Goal: Transaction & Acquisition: Purchase product/service

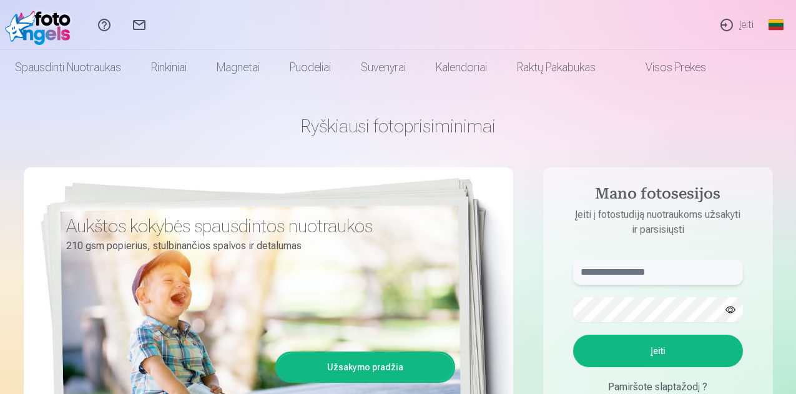
click at [672, 276] on input "text" at bounding box center [658, 272] width 170 height 25
type input "**********"
click at [666, 354] on button "Įeiti" at bounding box center [658, 351] width 170 height 32
click at [650, 352] on button "Įeiti" at bounding box center [658, 351] width 170 height 32
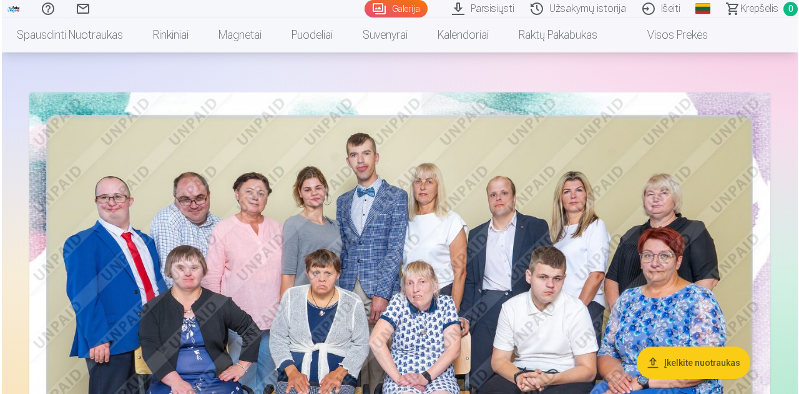
scroll to position [43, 0]
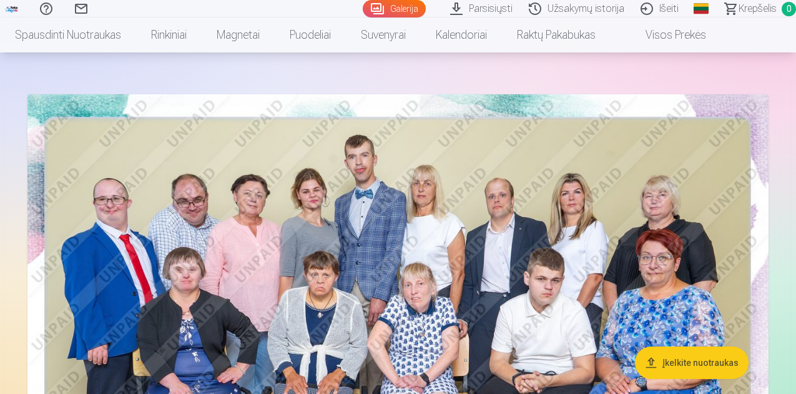
click at [534, 275] on img at bounding box center [397, 341] width 741 height 494
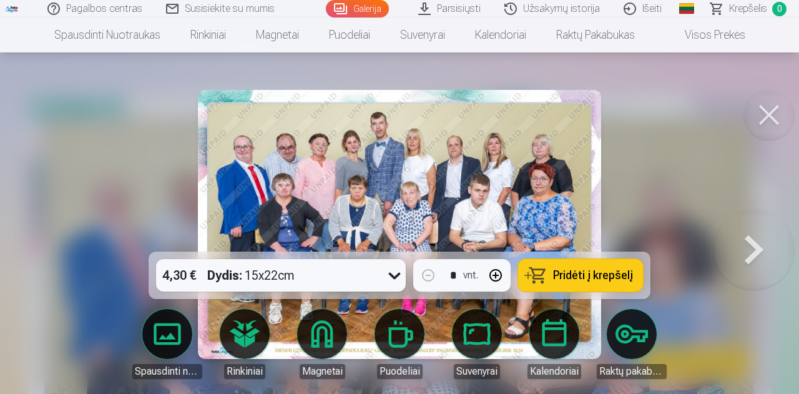
click at [586, 278] on span "Pridėti į krepšelį" at bounding box center [593, 275] width 80 height 11
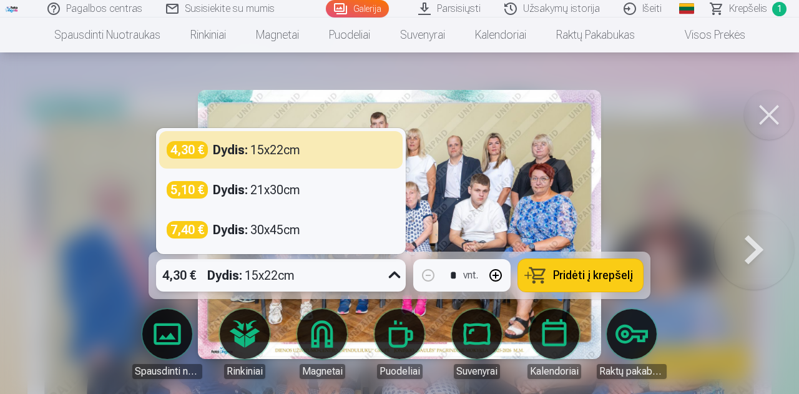
click at [393, 274] on icon at bounding box center [394, 275] width 20 height 20
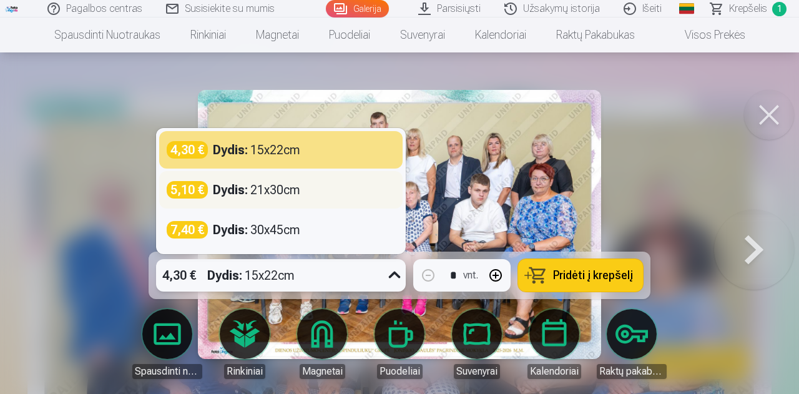
click at [298, 192] on div "Dydis : 21x30cm" at bounding box center [256, 189] width 87 height 17
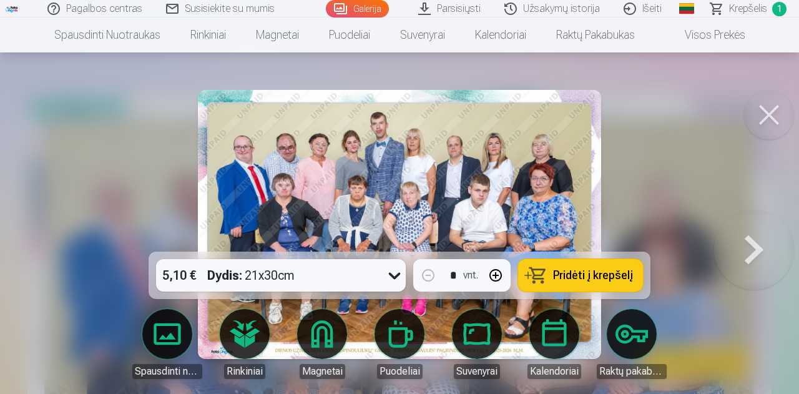
click at [585, 278] on span "Pridėti į krepšelį" at bounding box center [593, 275] width 80 height 11
click at [736, 9] on span "Krepšelis" at bounding box center [748, 8] width 38 height 15
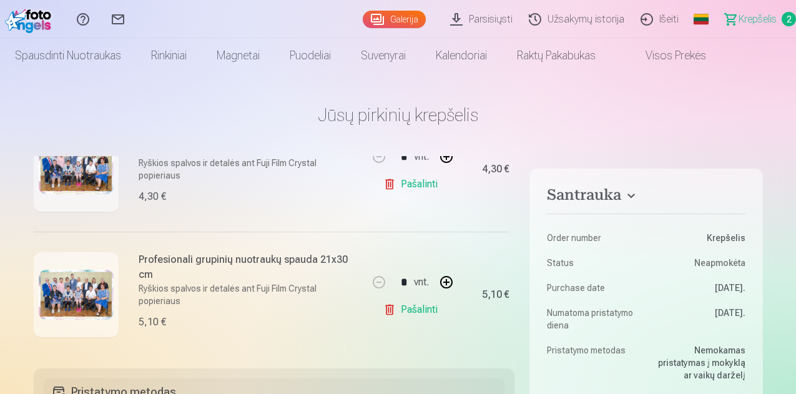
scroll to position [189, 0]
click at [427, 188] on link "Pašalinti" at bounding box center [412, 184] width 59 height 25
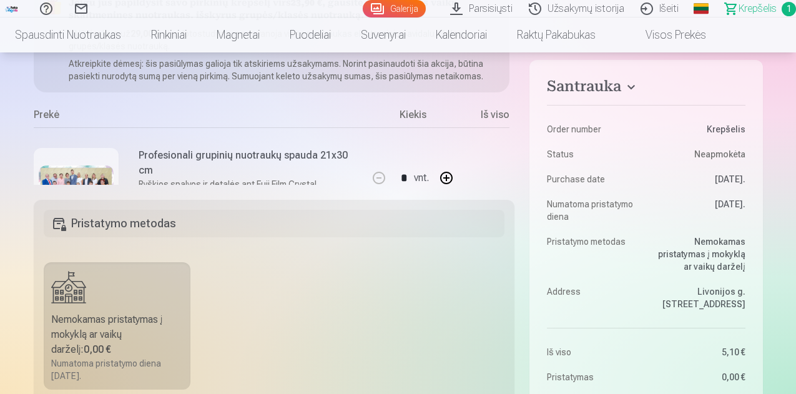
scroll to position [0, 0]
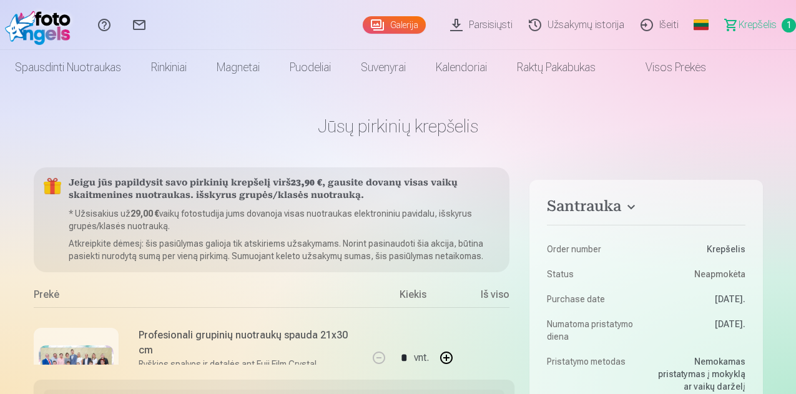
scroll to position [43, 0]
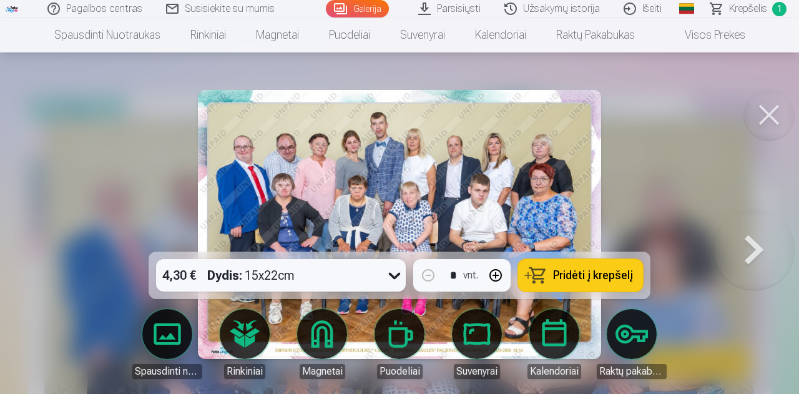
click at [397, 276] on icon at bounding box center [394, 275] width 20 height 20
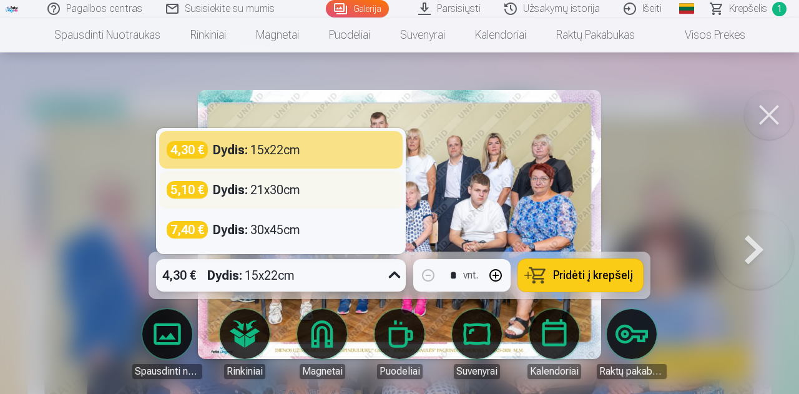
click at [271, 185] on div "Dydis : 21x30cm" at bounding box center [256, 189] width 87 height 17
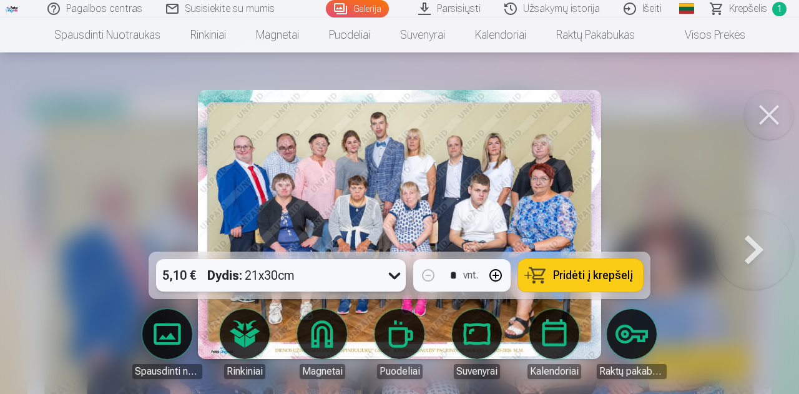
click at [561, 271] on span "Pridėti į krepšelį" at bounding box center [593, 275] width 80 height 11
click at [778, 112] on button at bounding box center [769, 115] width 50 height 50
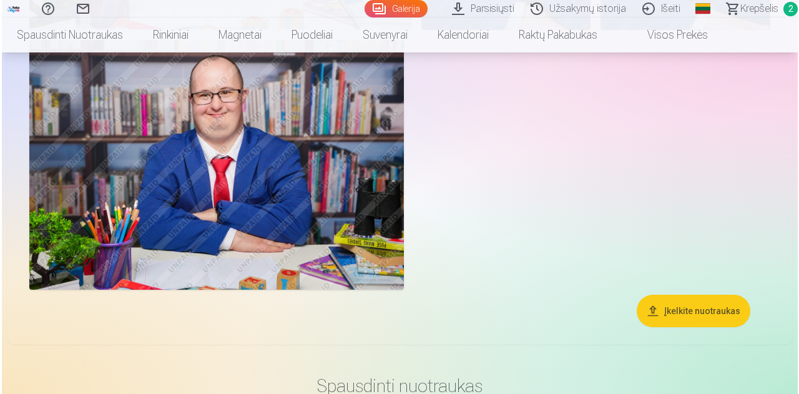
scroll to position [763, 0]
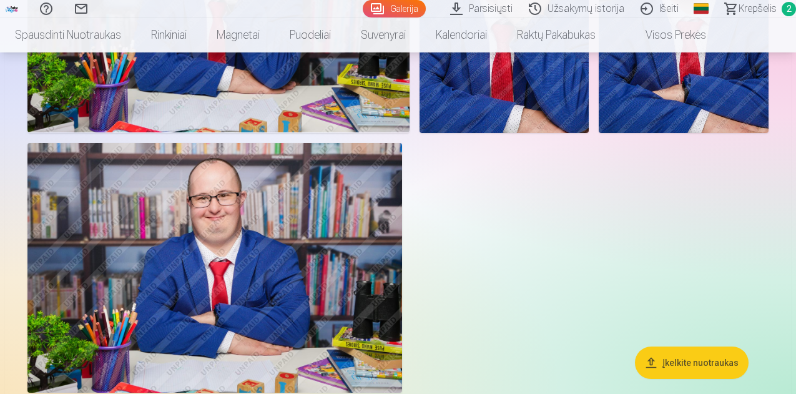
click at [409, 133] on img at bounding box center [218, 5] width 382 height 255
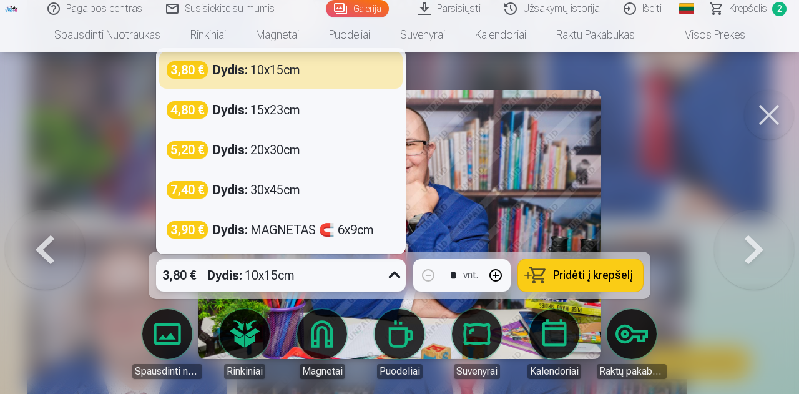
click at [398, 279] on icon at bounding box center [394, 275] width 20 height 20
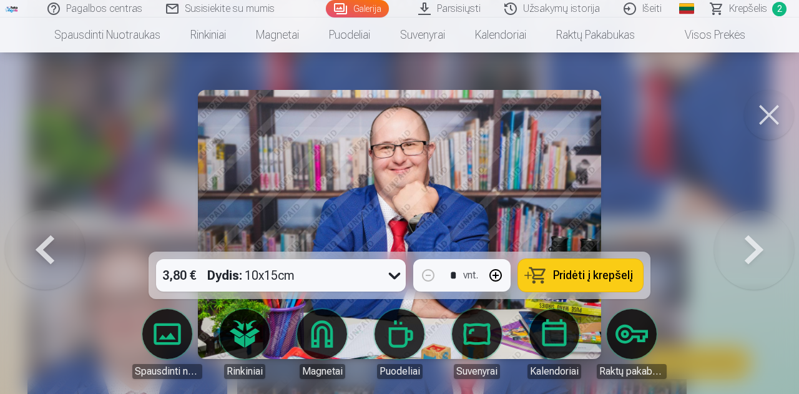
click at [585, 277] on span "Pridėti į krepšelį" at bounding box center [593, 275] width 80 height 11
click at [768, 109] on button at bounding box center [769, 115] width 50 height 50
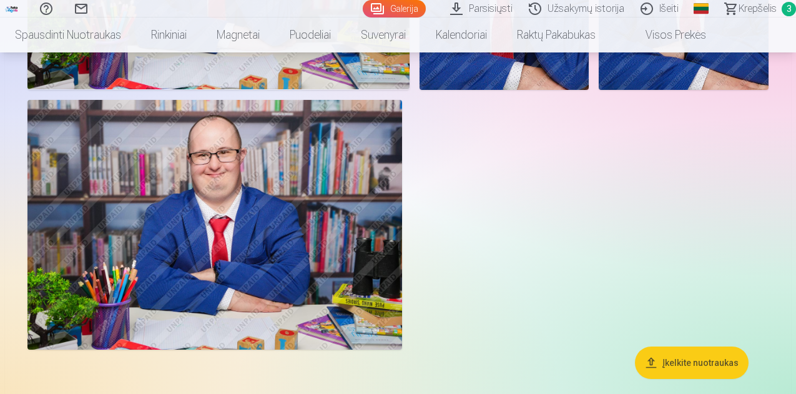
scroll to position [968, 0]
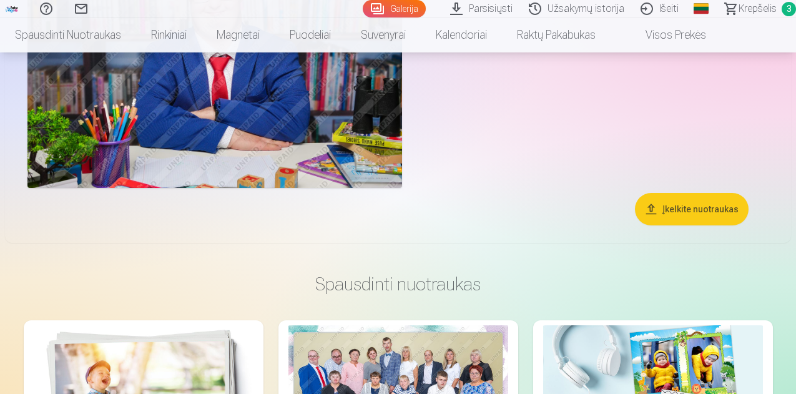
click at [402, 188] on img at bounding box center [214, 63] width 374 height 250
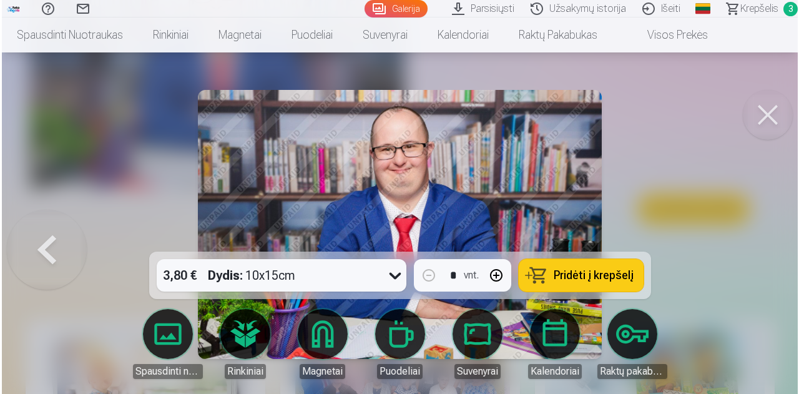
scroll to position [970, 0]
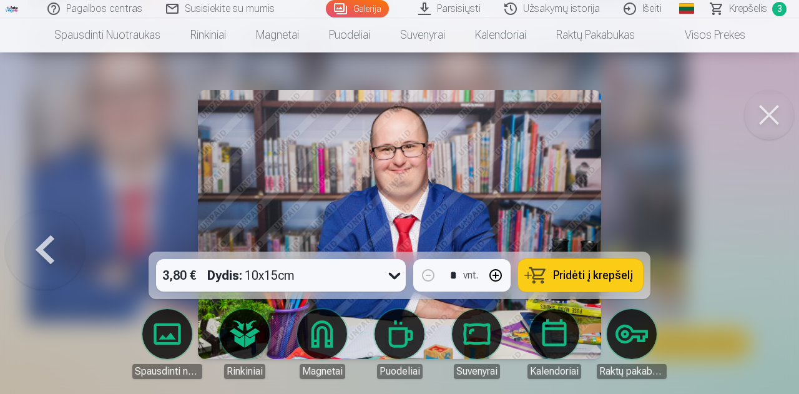
click at [589, 273] on span "Pridėti į krepšelį" at bounding box center [593, 275] width 80 height 11
click at [747, 9] on span "Krepšelis" at bounding box center [748, 8] width 38 height 15
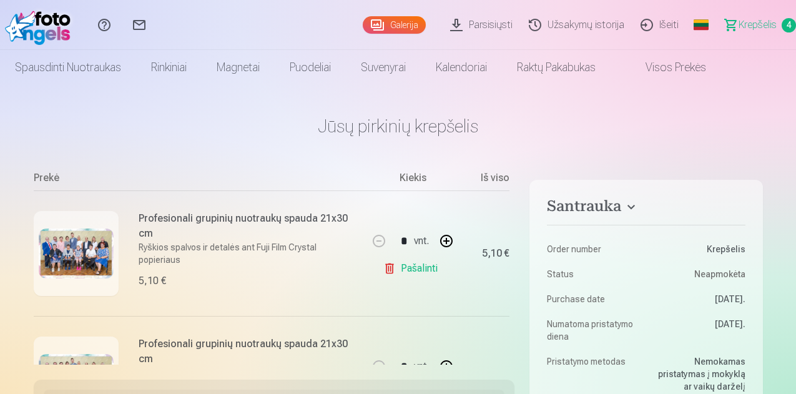
scroll to position [179, 0]
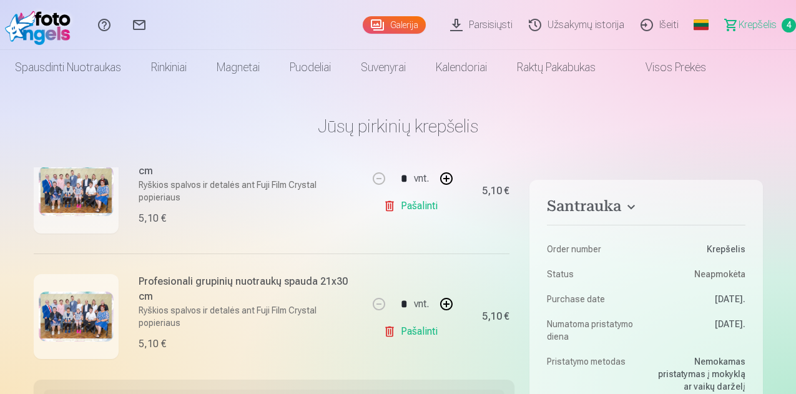
click at [424, 207] on link "Pašalinti" at bounding box center [412, 205] width 59 height 25
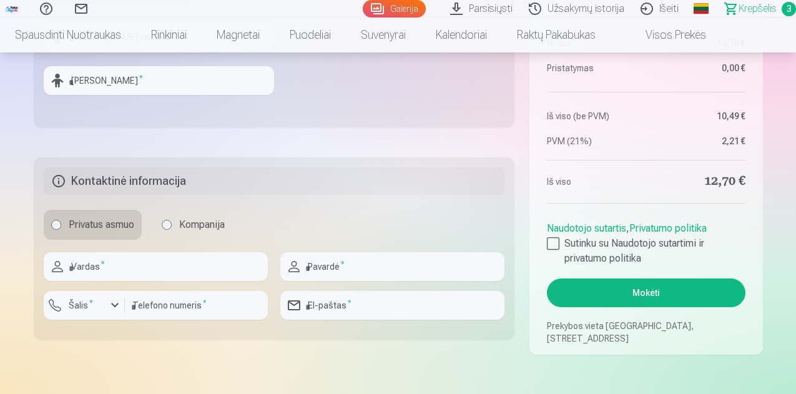
scroll to position [575, 0]
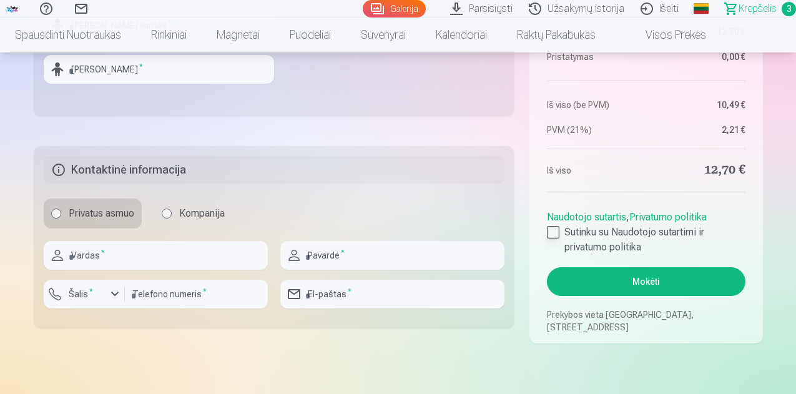
click at [554, 229] on div at bounding box center [553, 232] width 12 height 12
click at [655, 281] on button "Mokėti" at bounding box center [646, 281] width 198 height 29
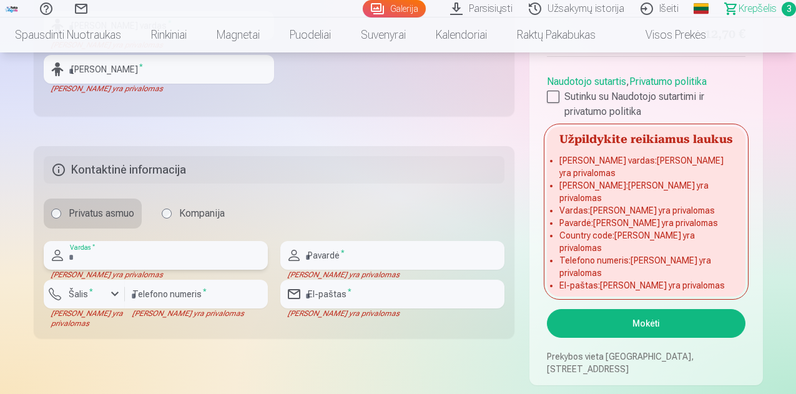
click at [127, 253] on input "text" at bounding box center [156, 255] width 224 height 29
click at [128, 259] on input "text" at bounding box center [156, 255] width 224 height 29
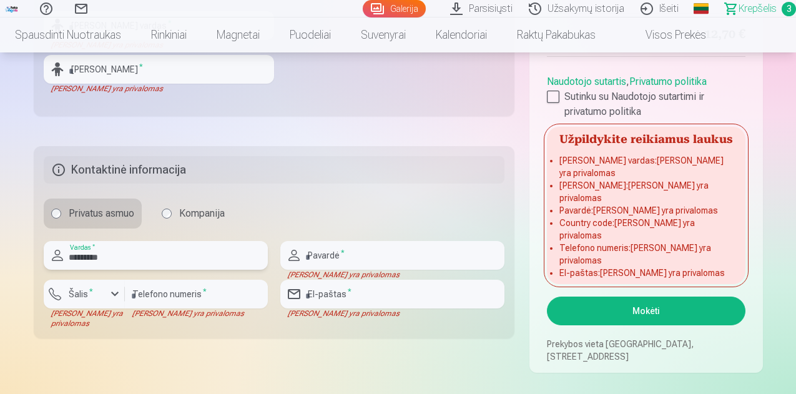
type input "*********"
click at [365, 253] on input "text" at bounding box center [392, 255] width 224 height 29
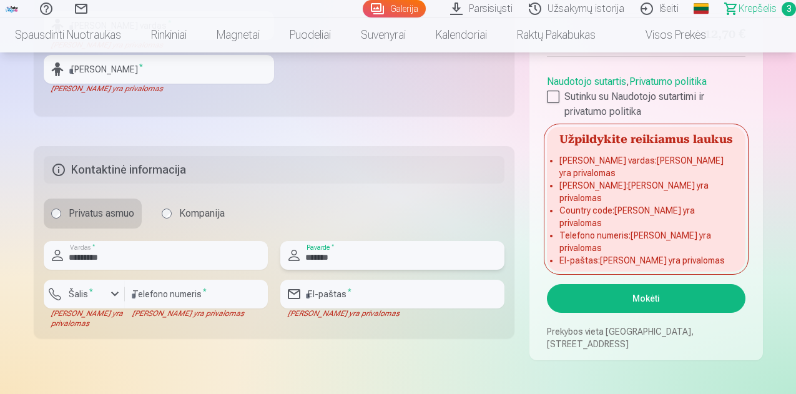
type input "*******"
click at [219, 297] on input "number" at bounding box center [196, 294] width 143 height 29
click at [170, 305] on input "number" at bounding box center [196, 294] width 143 height 29
click at [230, 293] on input "number" at bounding box center [196, 294] width 143 height 29
click at [230, 326] on div "Telefono numeris * Laukas yra privalomas" at bounding box center [196, 304] width 143 height 49
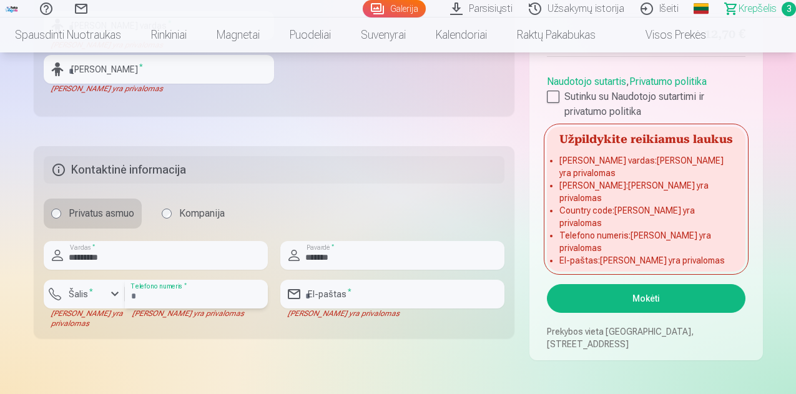
click at [220, 302] on input "number" at bounding box center [196, 294] width 143 height 29
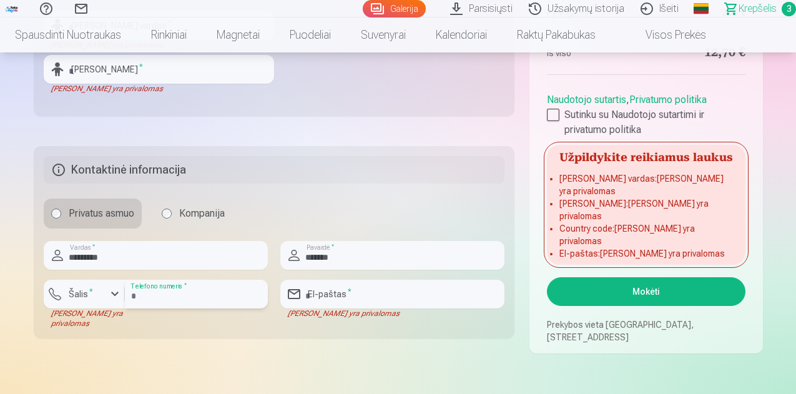
type input "**********"
click at [113, 294] on div "button" at bounding box center [114, 293] width 15 height 15
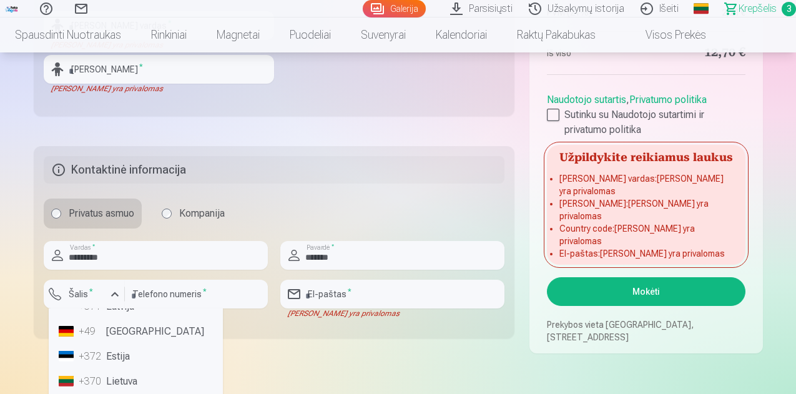
scroll to position [66, 0]
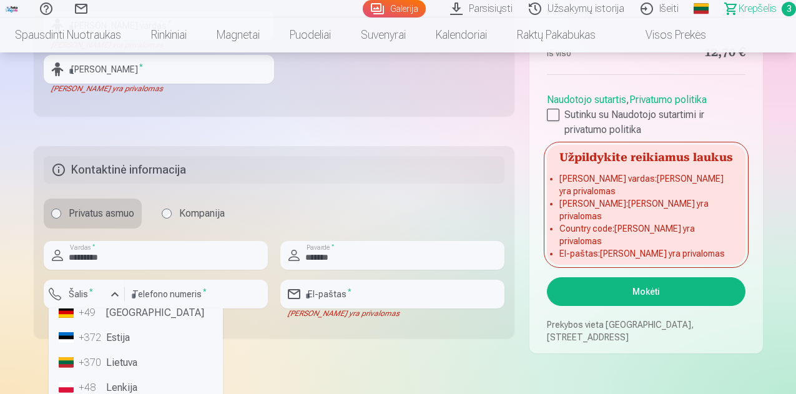
click at [135, 361] on li "+370 Lietuva" at bounding box center [136, 362] width 164 height 25
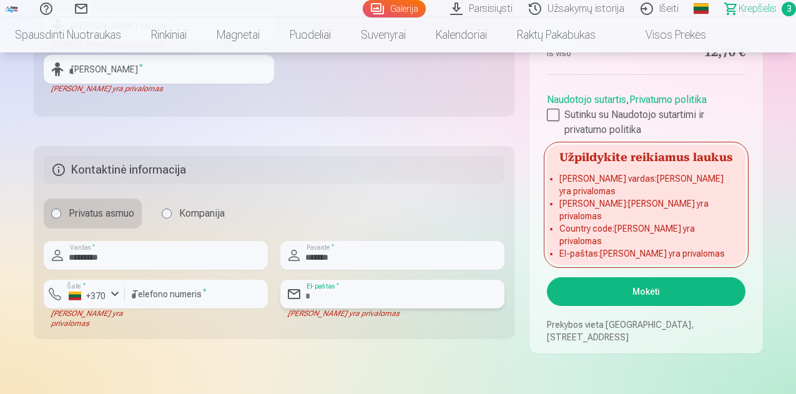
click at [381, 295] on input "email" at bounding box center [392, 294] width 224 height 29
type input "**********"
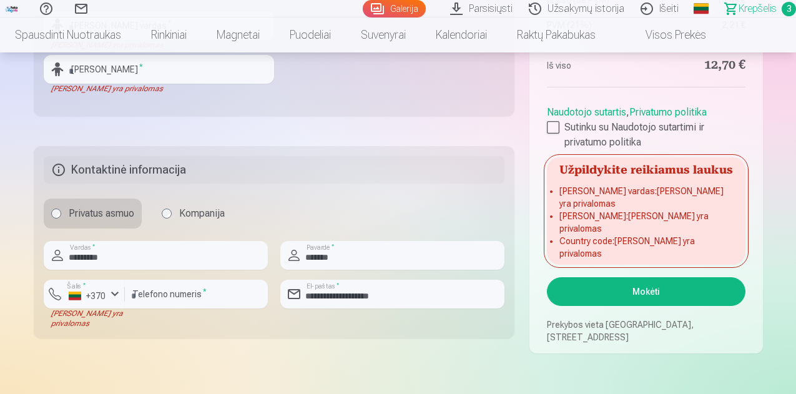
click at [512, 331] on fieldset "**********" at bounding box center [274, 242] width 481 height 192
click at [650, 289] on button "Mokėti" at bounding box center [646, 291] width 198 height 29
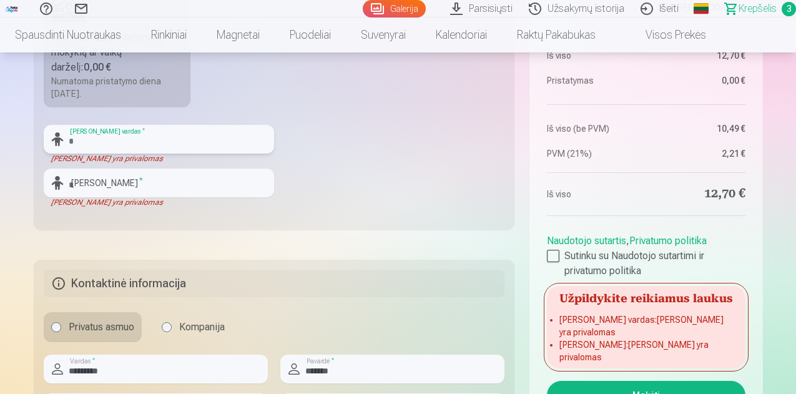
scroll to position [402, 0]
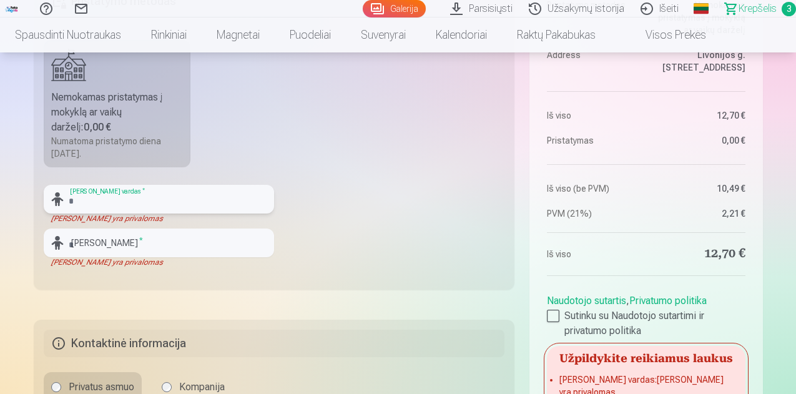
click at [124, 203] on input "text" at bounding box center [159, 199] width 230 height 29
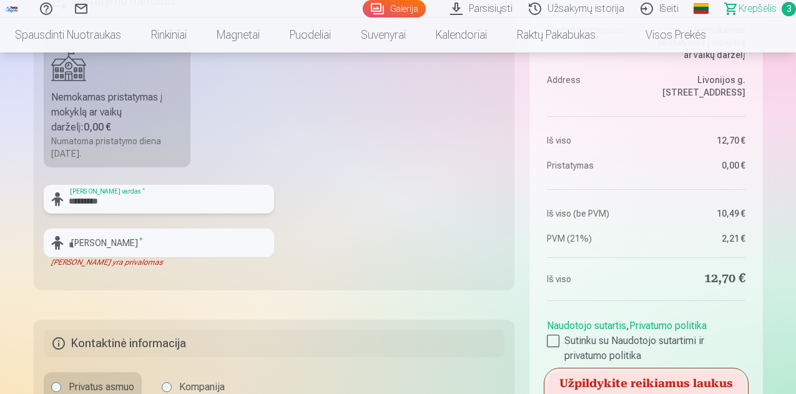
type input "*********"
click at [154, 243] on input "text" at bounding box center [159, 242] width 230 height 29
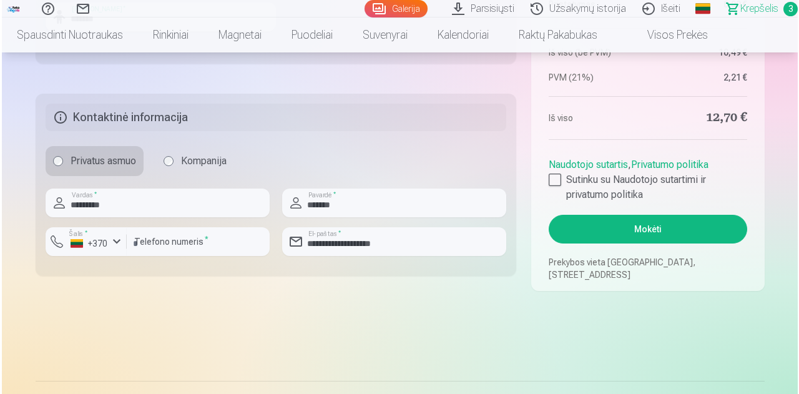
scroll to position [634, 0]
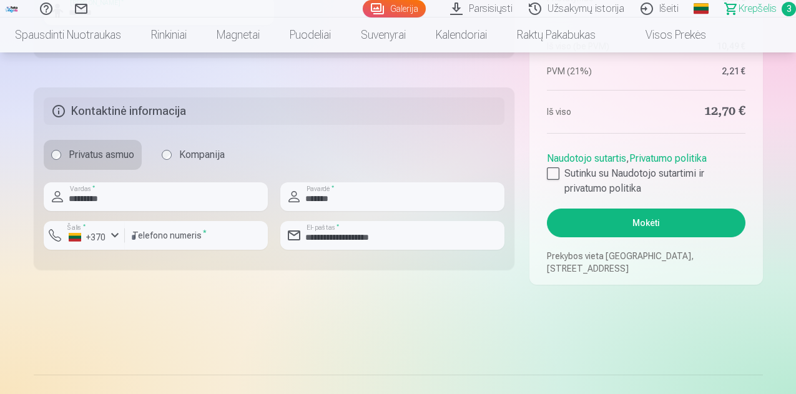
type input "*******"
click at [636, 215] on button "Mokėti" at bounding box center [646, 222] width 198 height 29
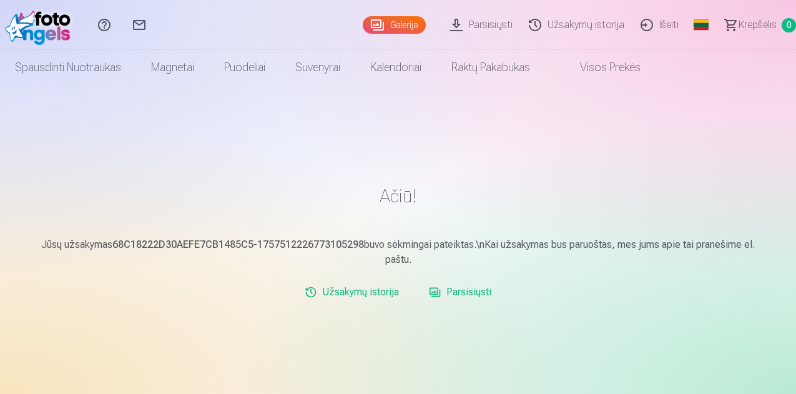
click at [642, 24] on link "Išeiti" at bounding box center [661, 25] width 54 height 50
